Goal: Transaction & Acquisition: Purchase product/service

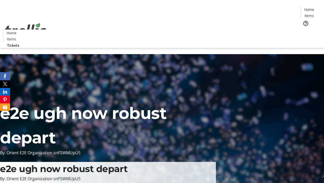
click at [305, 29] on span "Tickets" at bounding box center [311, 31] width 12 height 5
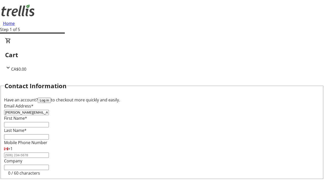
type input "[PERSON_NAME][EMAIL_ADDRESS][DOMAIN_NAME]"
type input "[PERSON_NAME]"
type input "Torp"
